Goal: Communication & Community: Participate in discussion

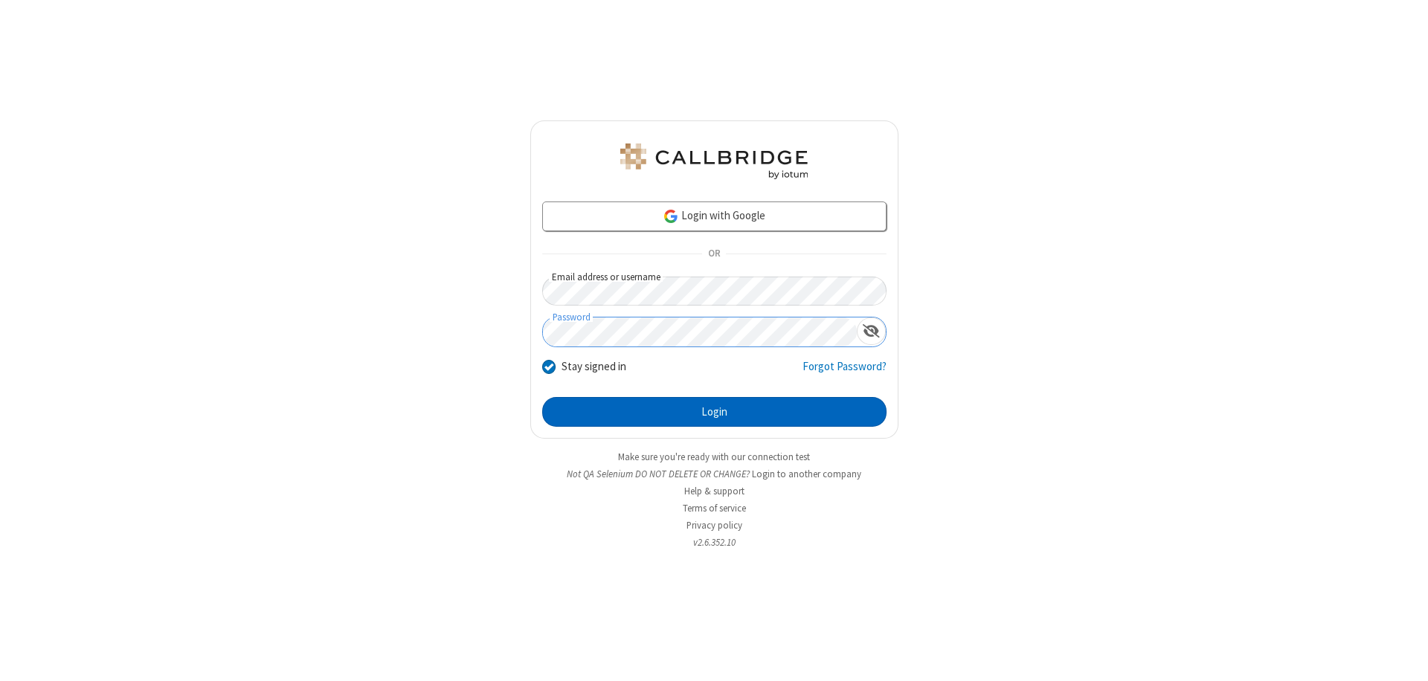
click at [714, 412] on button "Login" at bounding box center [714, 412] width 344 height 30
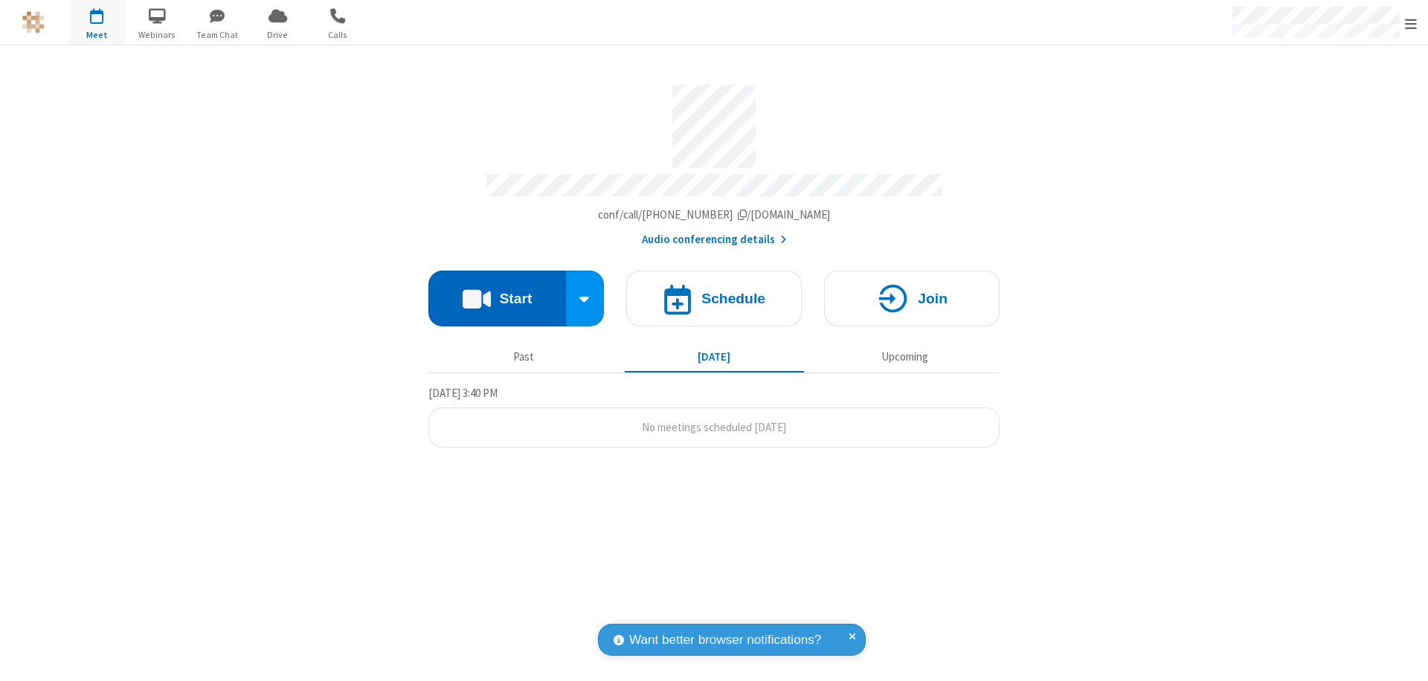
click at [497, 291] on button "Start" at bounding box center [497, 299] width 138 height 56
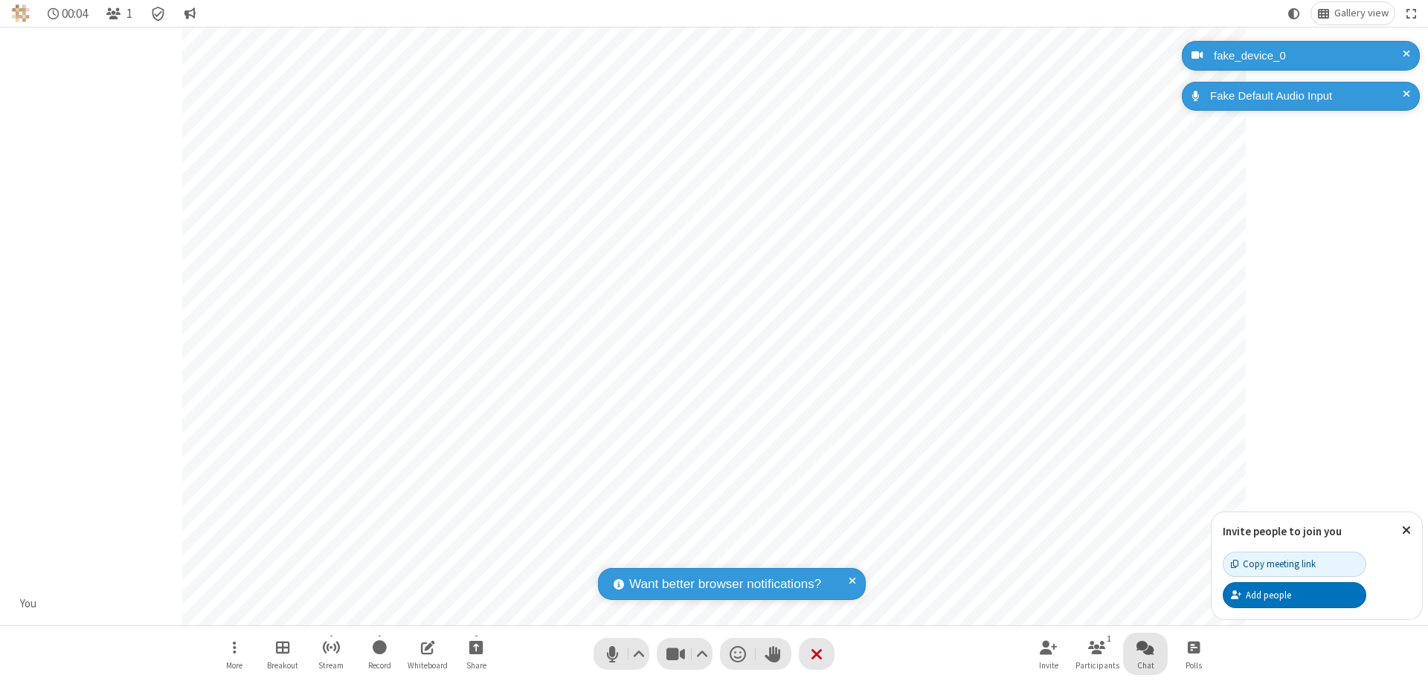
click at [1145, 647] on span "Open chat" at bounding box center [1145, 647] width 18 height 19
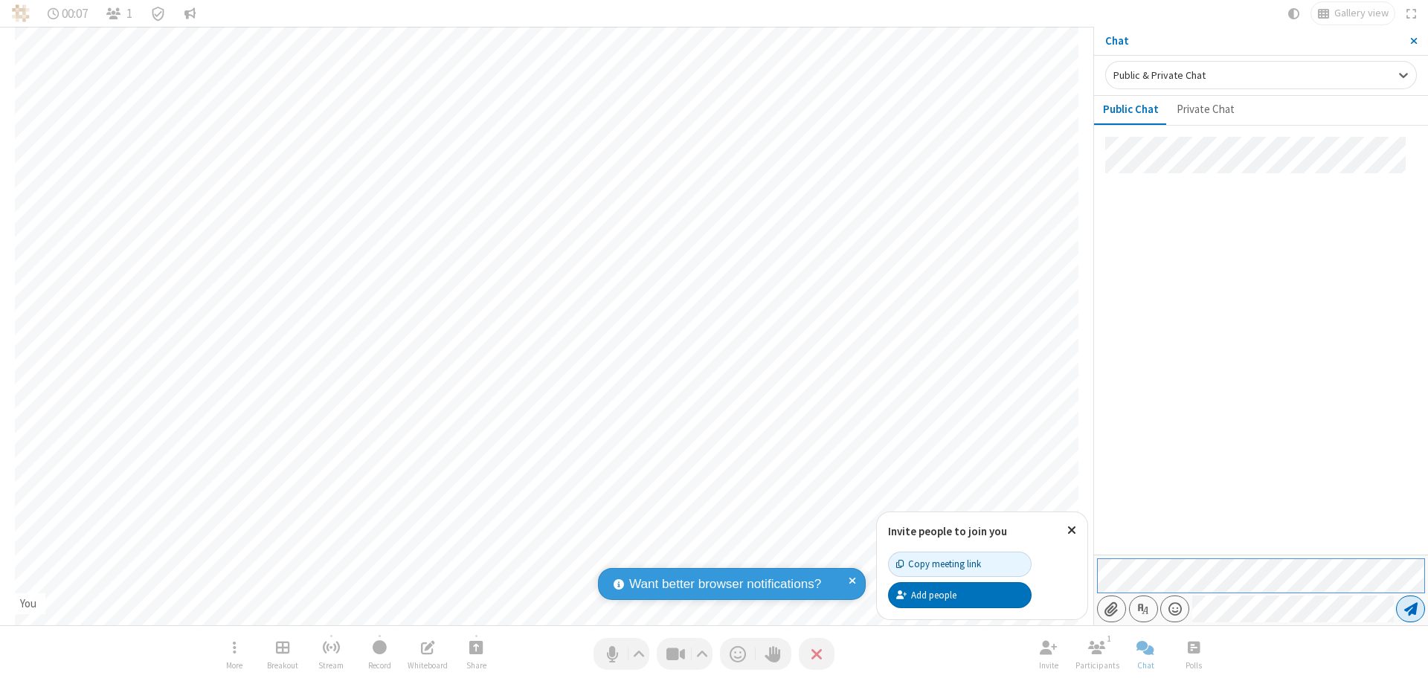
click at [1410, 609] on span "Send message" at bounding box center [1410, 609] width 13 height 15
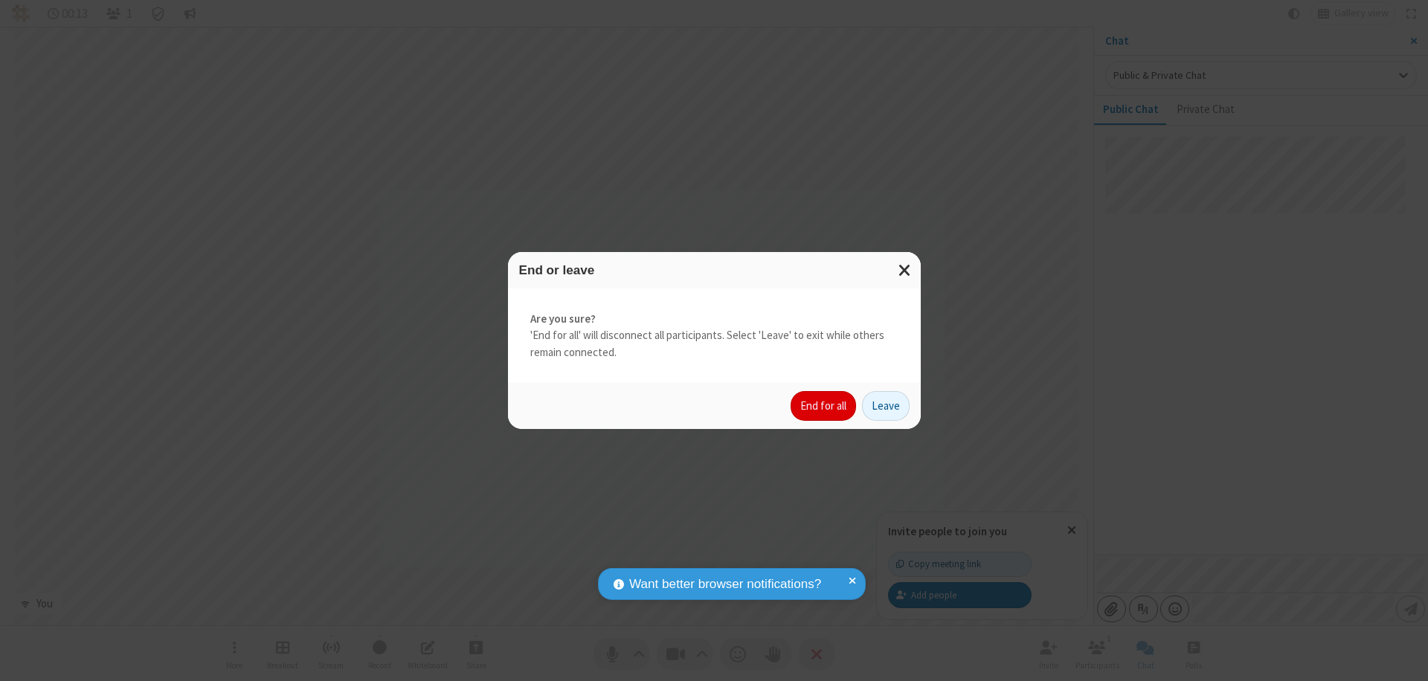
click at [824, 406] on button "End for all" at bounding box center [822, 406] width 65 height 30
